Goal: Task Accomplishment & Management: Manage account settings

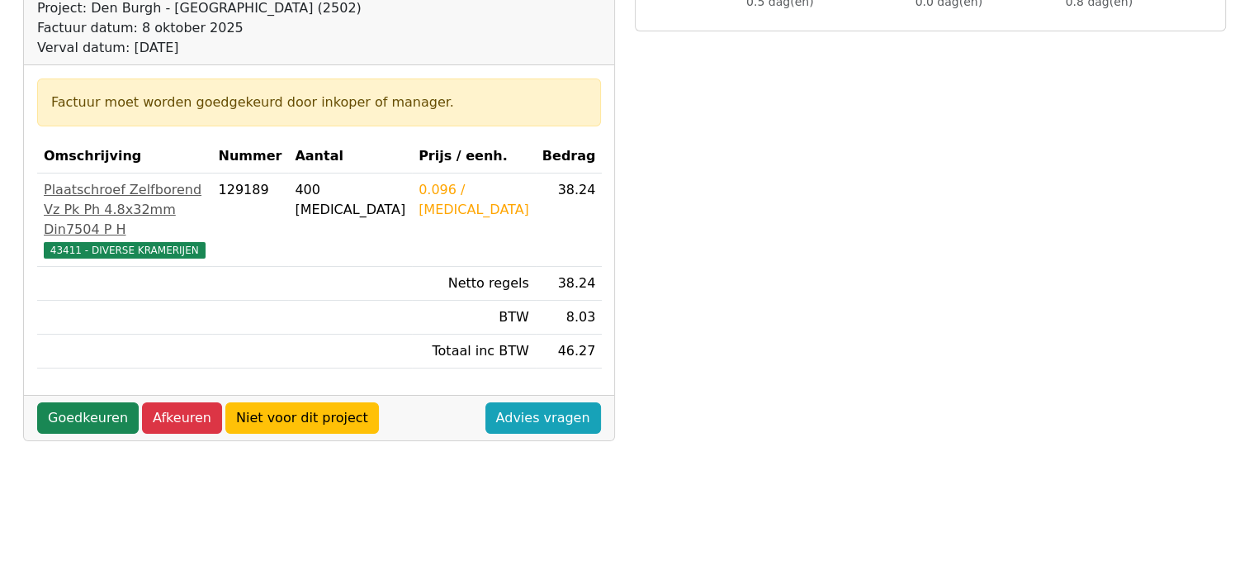
scroll to position [248, 0]
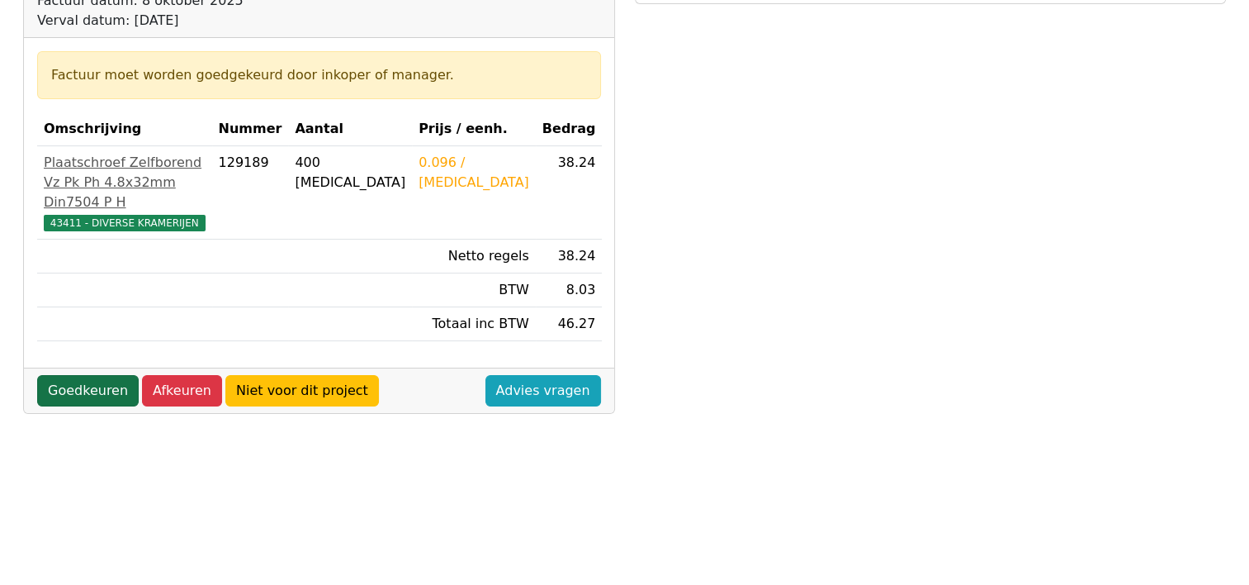
click at [81, 406] on link "Goedkeuren" at bounding box center [88, 390] width 102 height 31
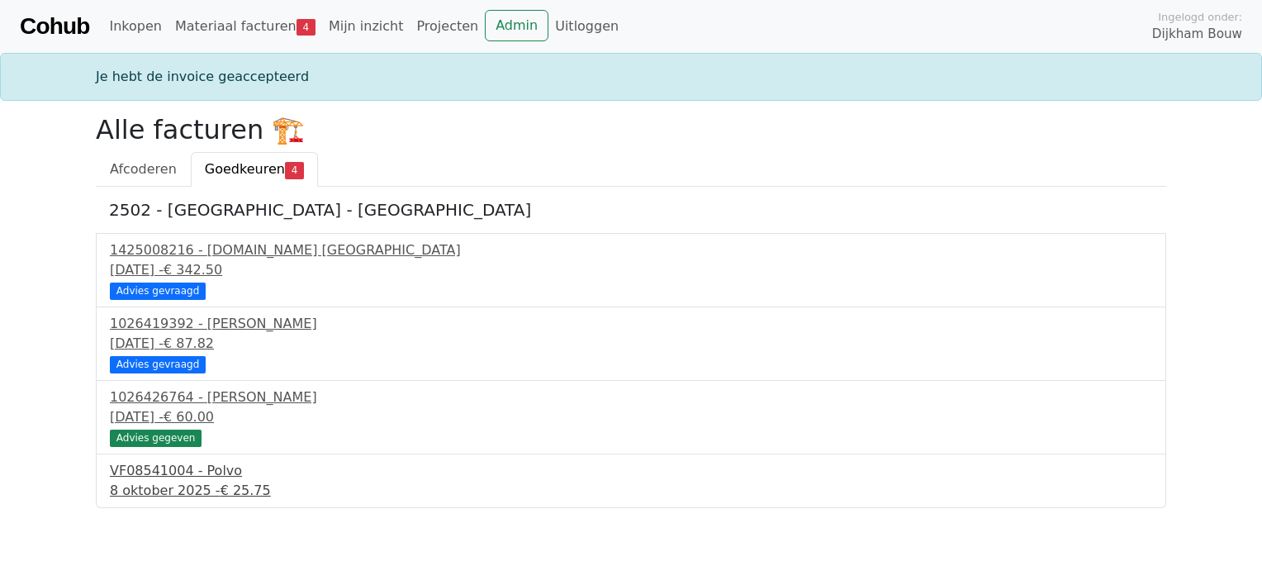
click at [172, 475] on div "VF08541004 - Polvo" at bounding box center [631, 471] width 1042 height 20
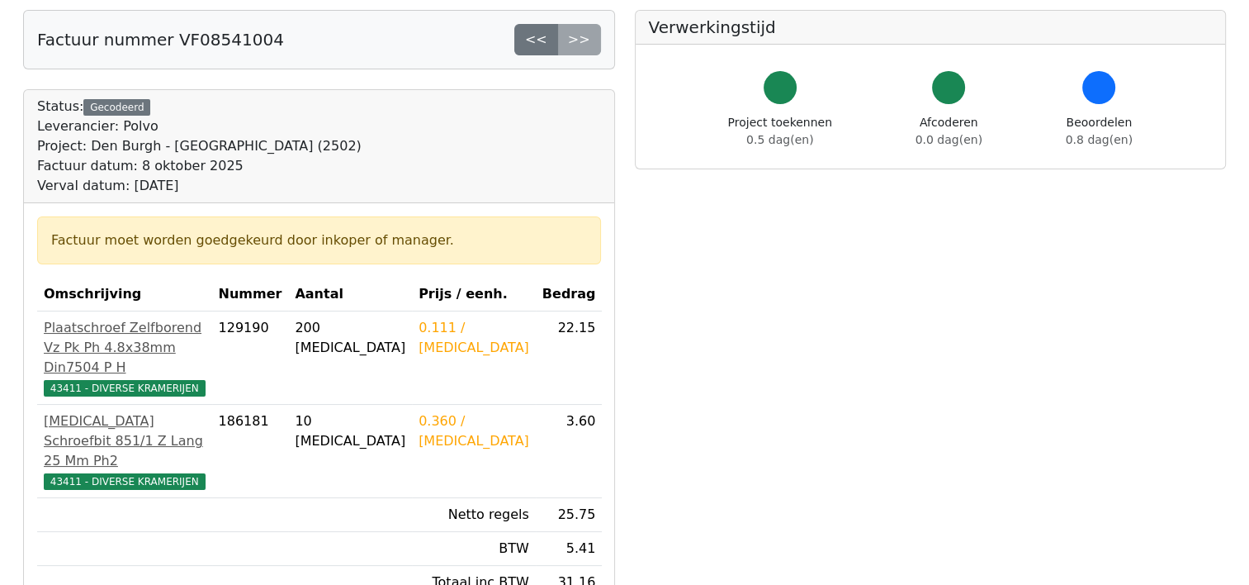
scroll to position [165, 0]
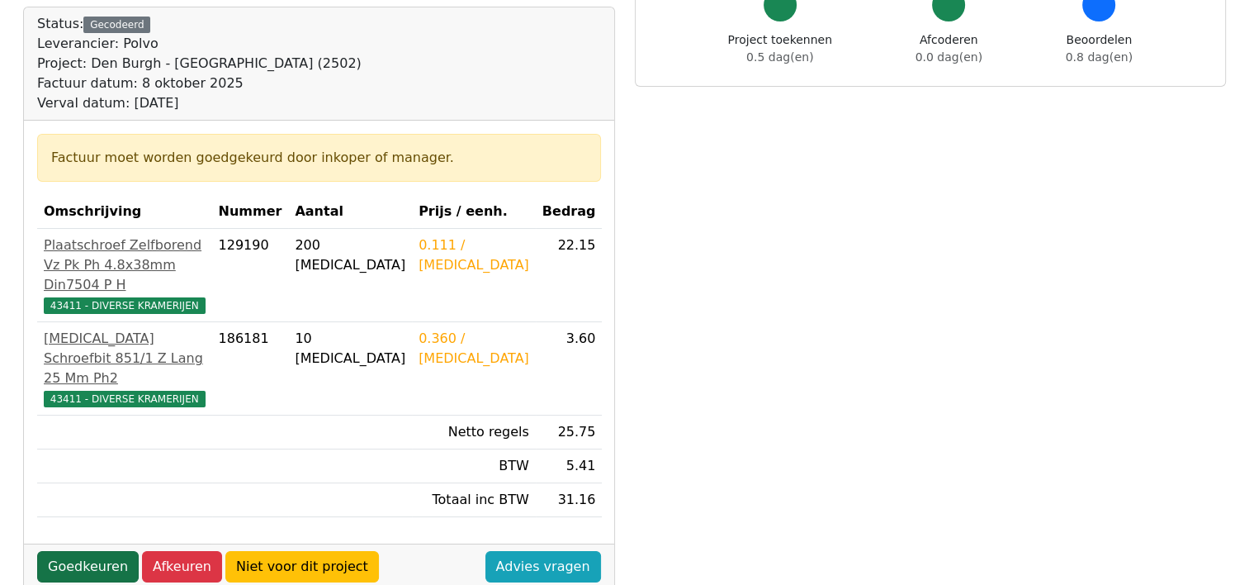
click at [80, 569] on link "Goedkeuren" at bounding box center [88, 566] width 102 height 31
